Goal: Task Accomplishment & Management: Manage account settings

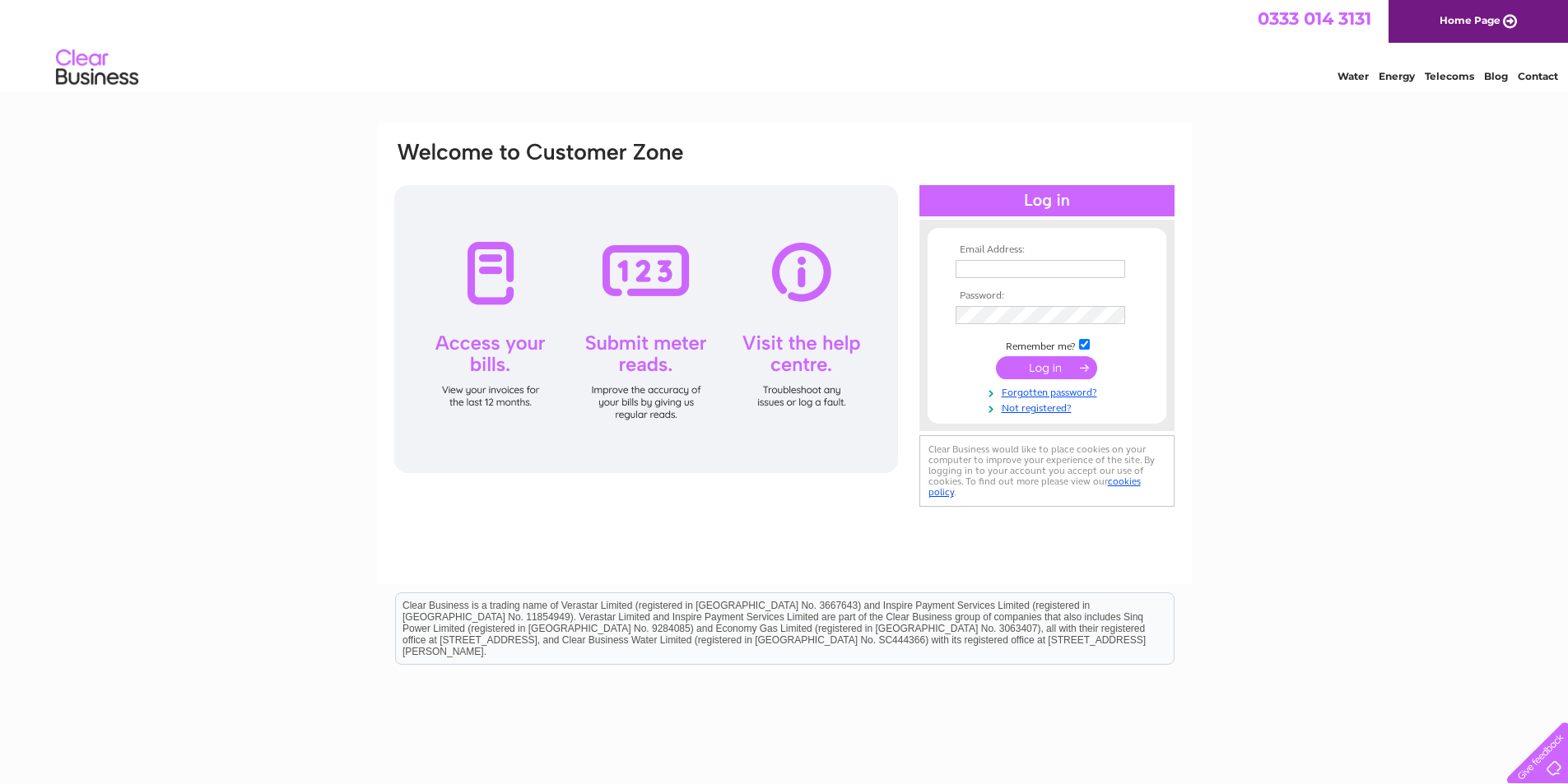
type input "[EMAIL_ADDRESS][DOMAIN_NAME]"
click at [1064, 373] on input "submit" at bounding box center [1046, 367] width 101 height 23
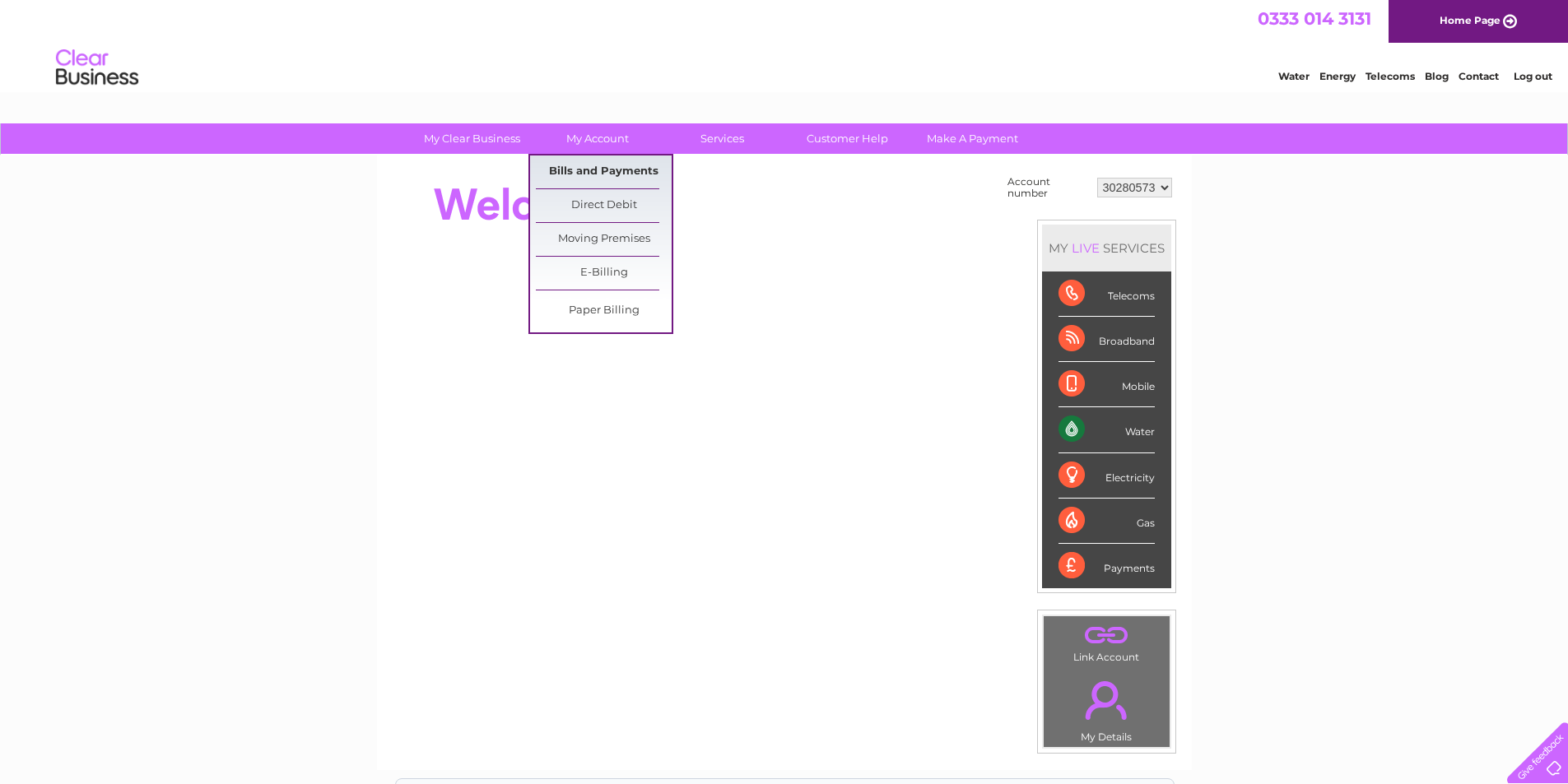
click at [604, 168] on link "Bills and Payments" at bounding box center [603, 171] width 136 height 32
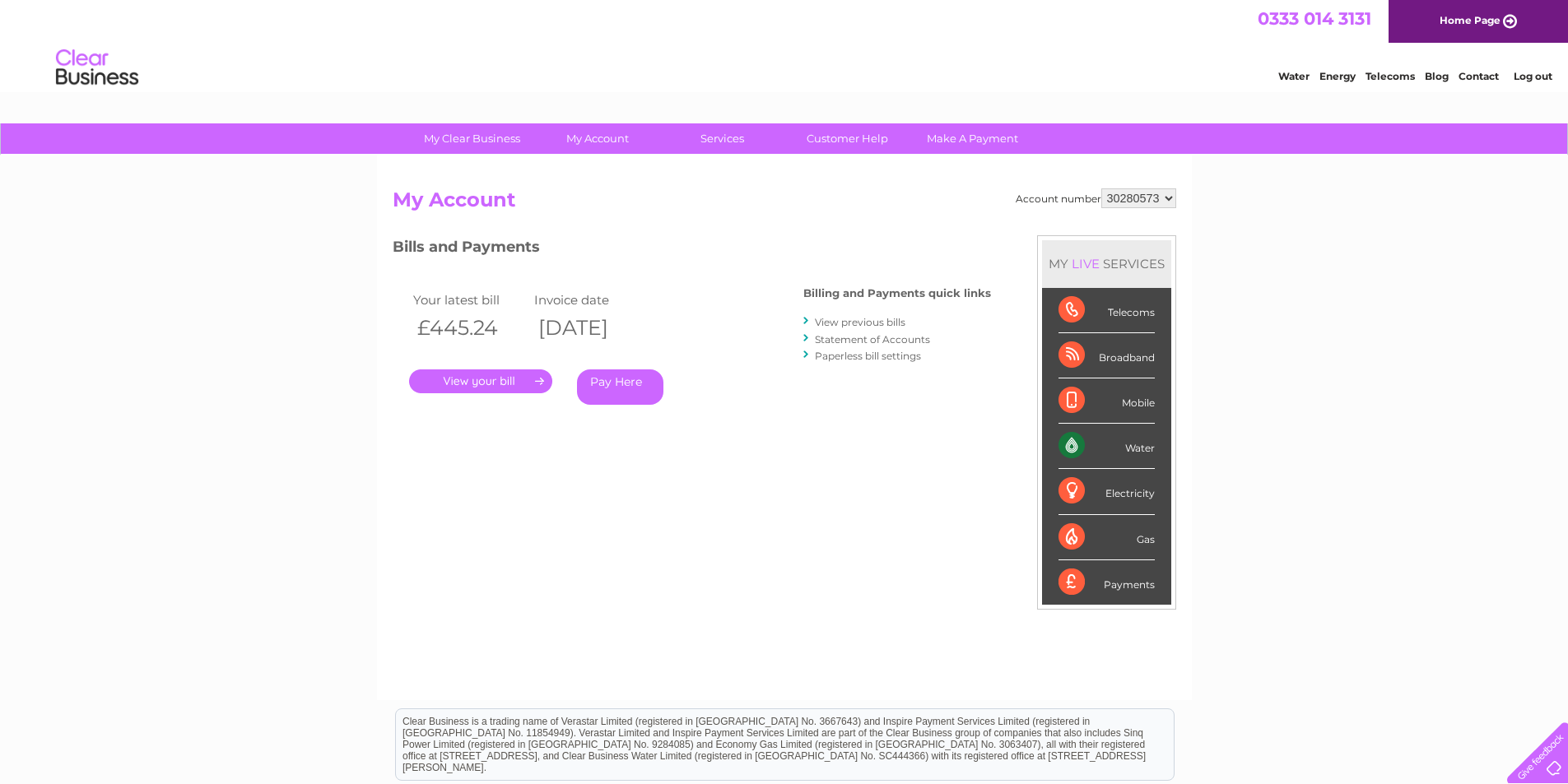
click at [429, 385] on link "." at bounding box center [481, 381] width 144 height 24
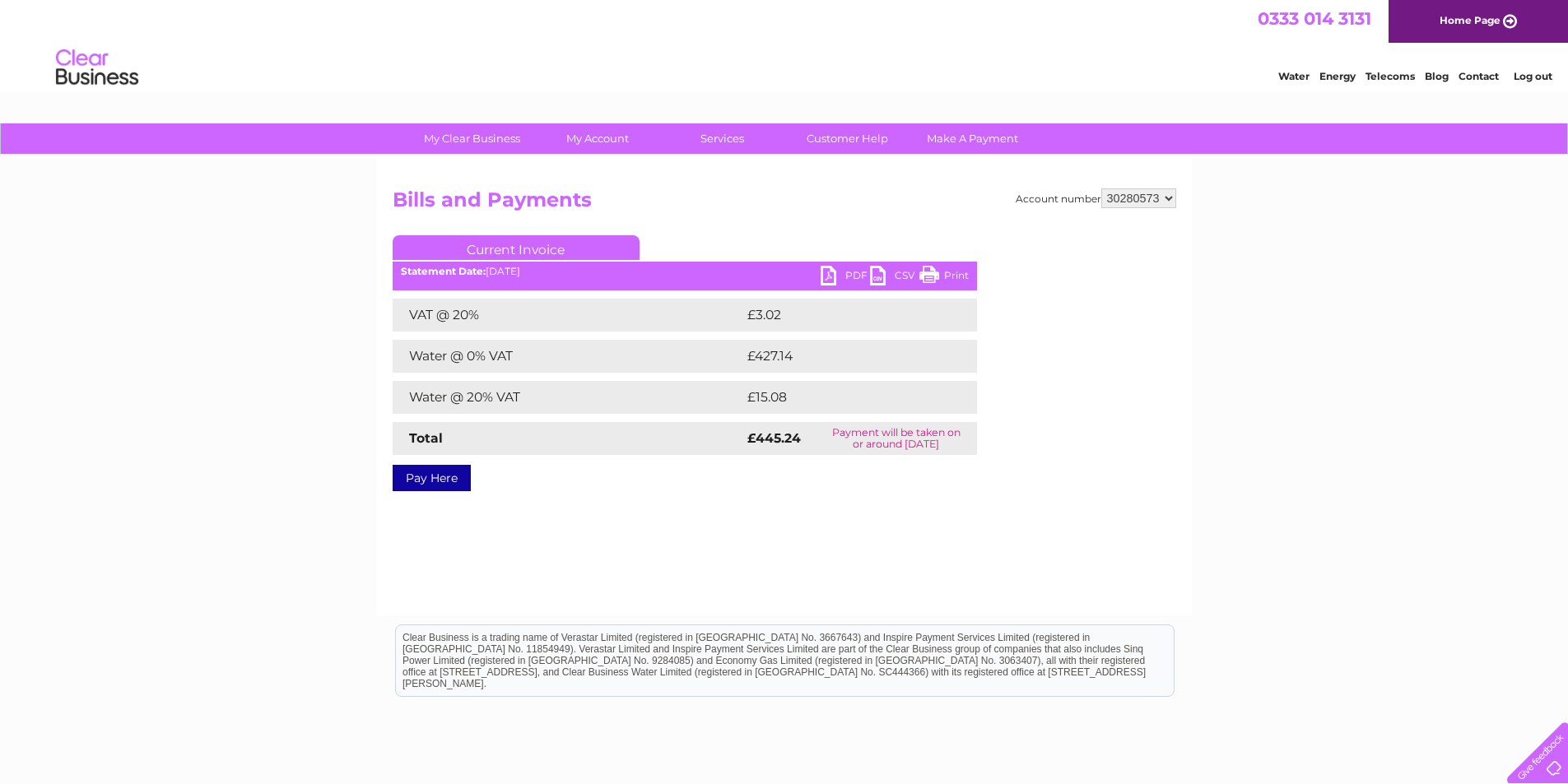
click at [831, 274] on link "PDF" at bounding box center [846, 277] width 49 height 24
